Goal: Find specific page/section: Find specific page/section

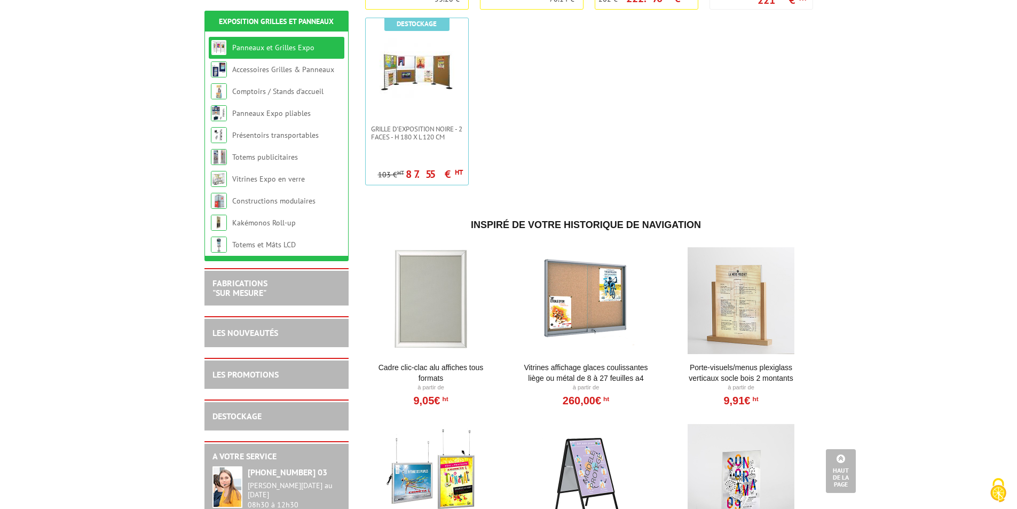
scroll to position [534, 0]
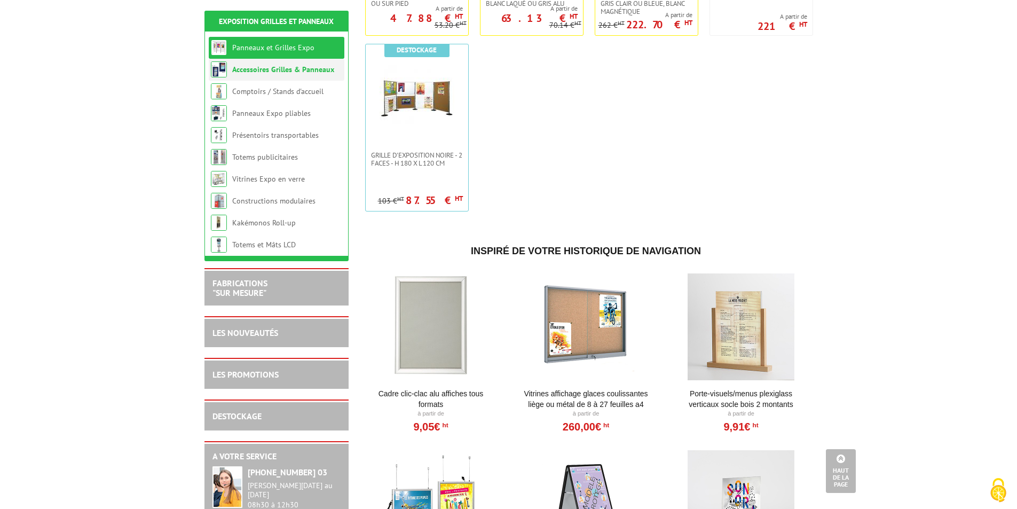
click at [257, 67] on link "Accessoires Grilles & Panneaux" at bounding box center [283, 70] width 102 height 10
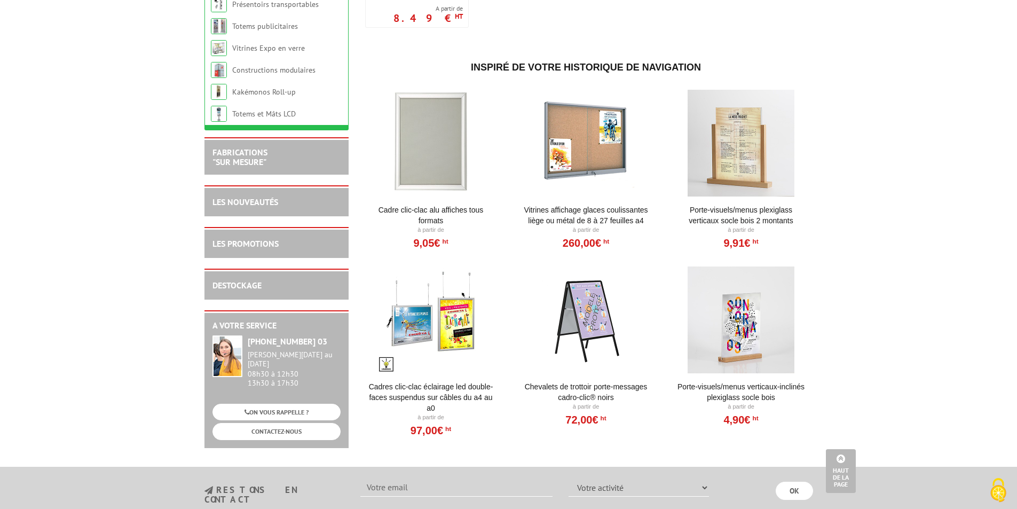
scroll to position [1067, 0]
